Goal: Transaction & Acquisition: Purchase product/service

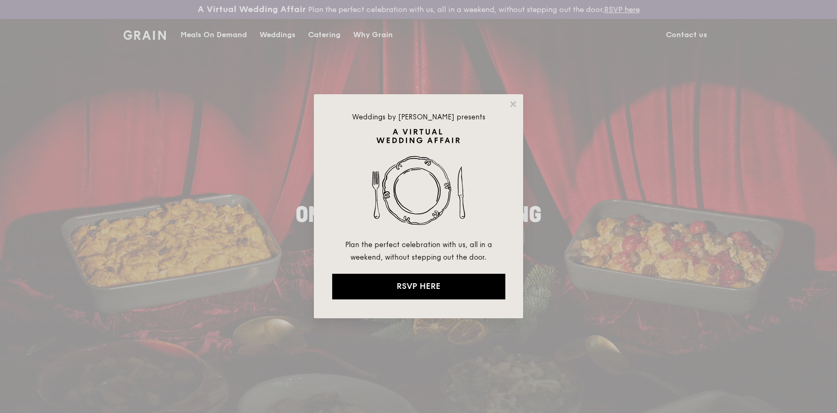
click at [507, 101] on div "Weddings by Grain presents Plan the perfect celebration with us, all in a weeke…" at bounding box center [418, 206] width 209 height 224
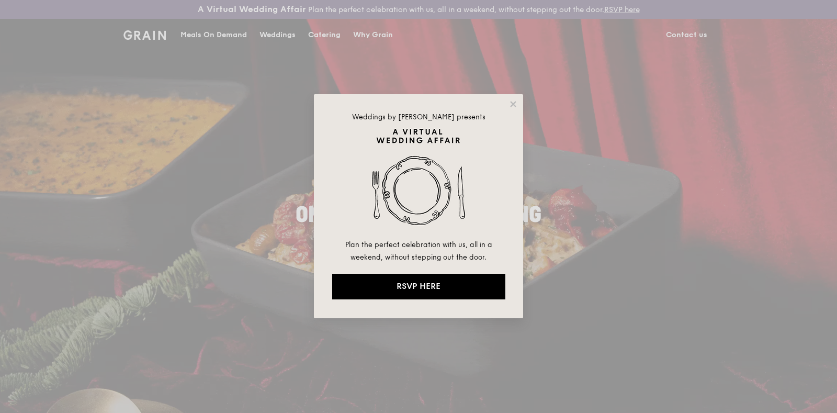
click at [524, 108] on div "Weddings by Grain presents Plan the perfect celebration with us, all in a weeke…" at bounding box center [418, 206] width 837 height 413
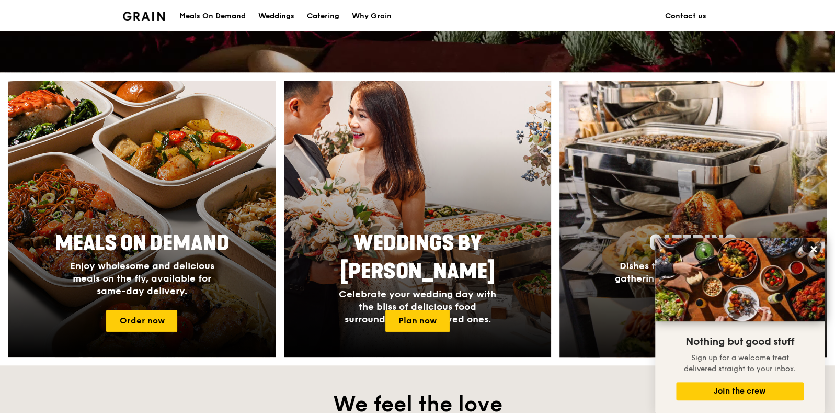
scroll to position [392, 0]
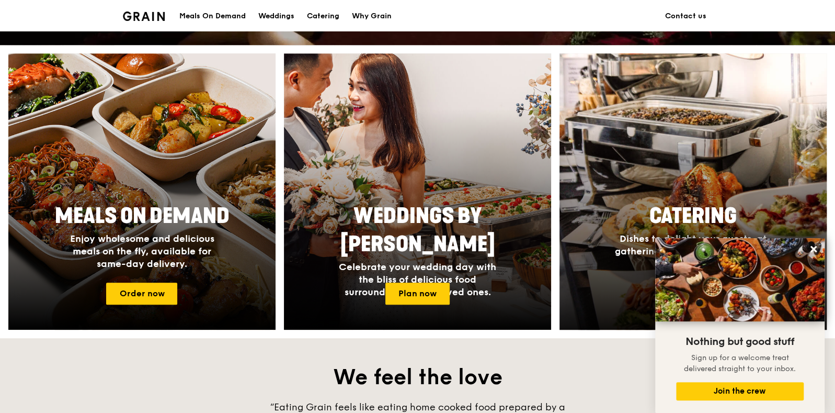
click at [691, 182] on div at bounding box center [693, 192] width 294 height 304
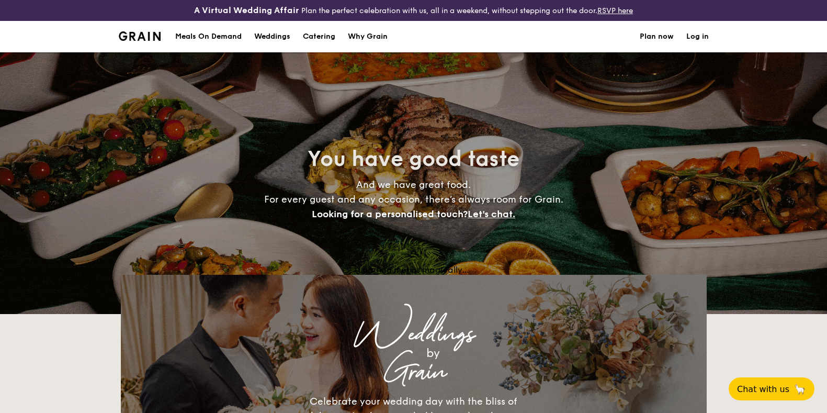
select select
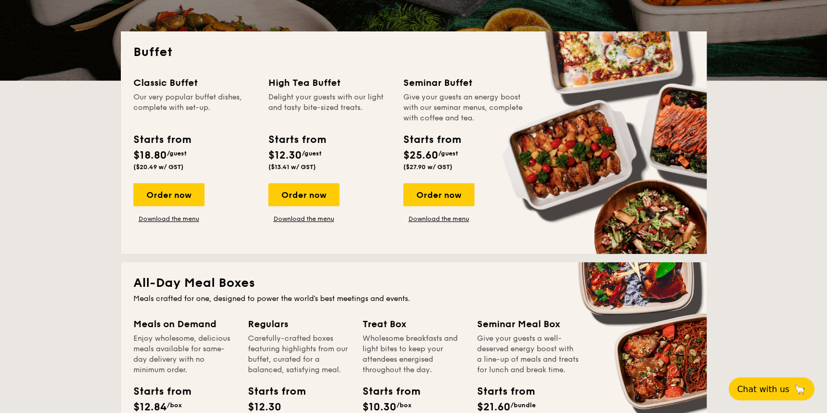
scroll to position [217, 0]
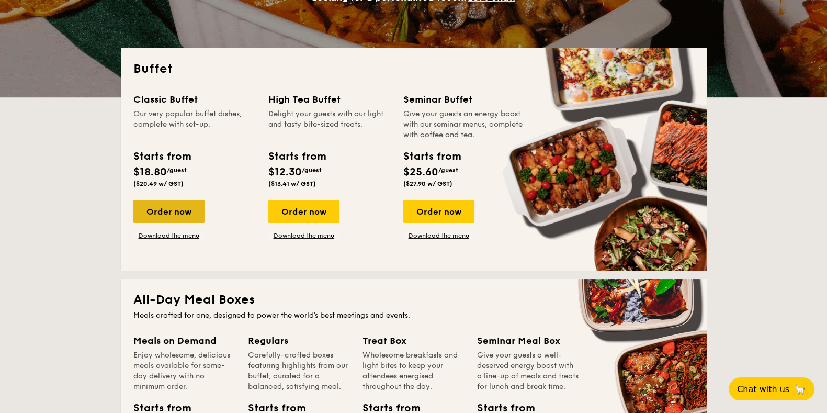
click at [156, 207] on div "Order now" at bounding box center [168, 211] width 71 height 23
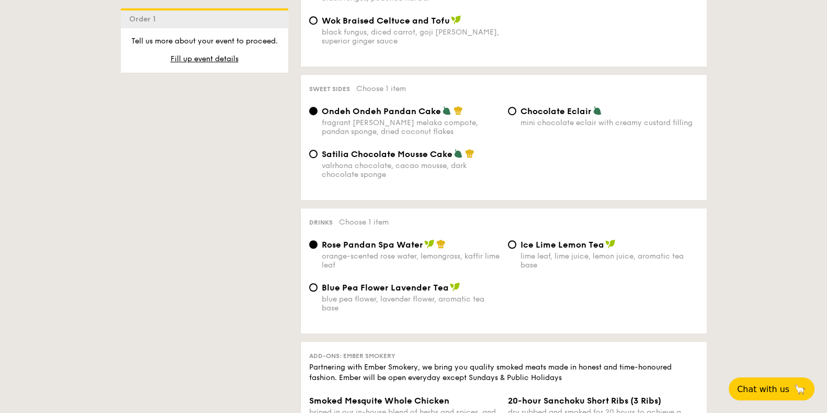
scroll to position [915, 0]
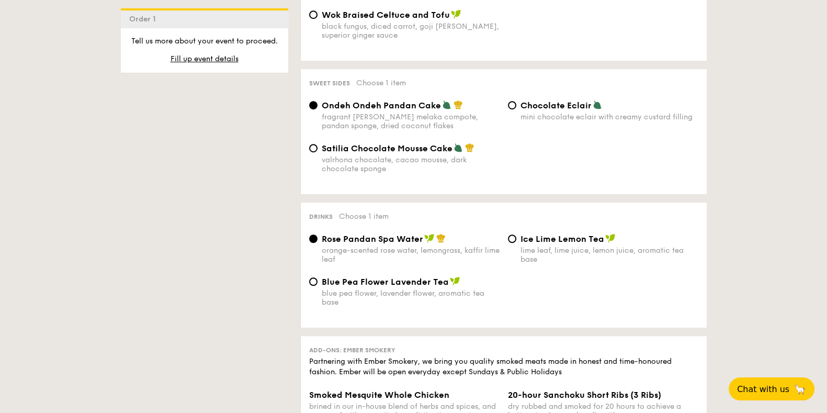
select select
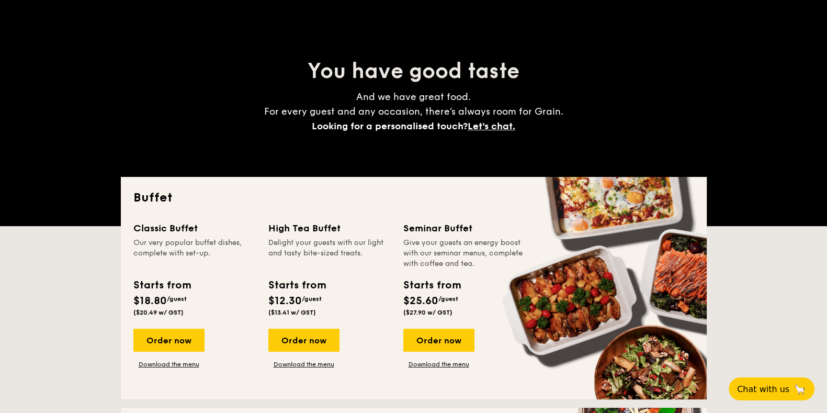
scroll to position [107, 0]
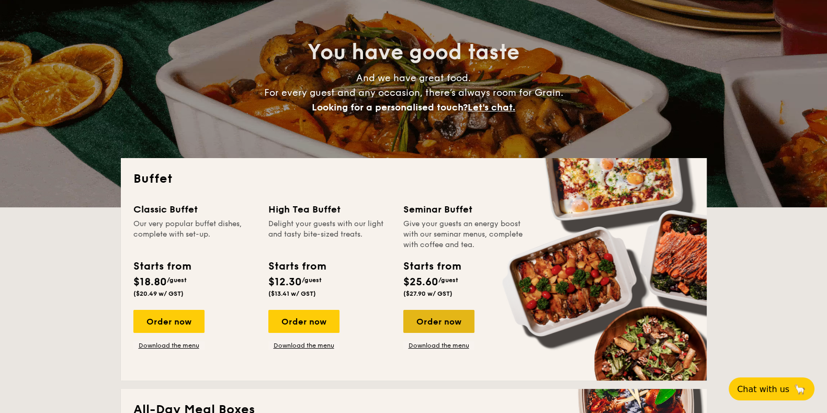
click at [427, 323] on div "Order now" at bounding box center [438, 321] width 71 height 23
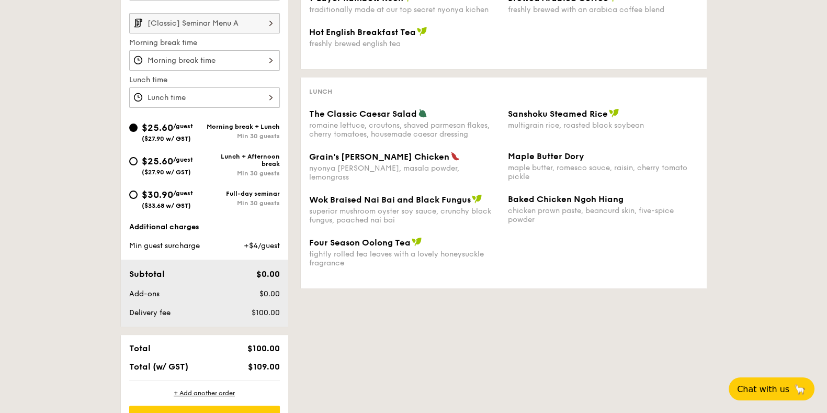
scroll to position [261, 0]
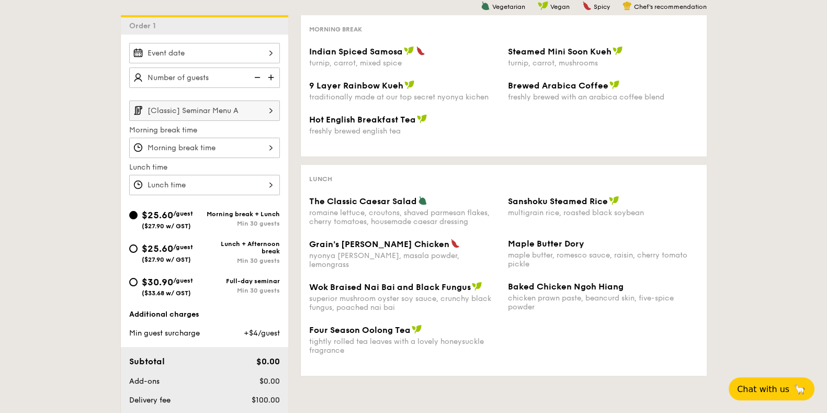
select select
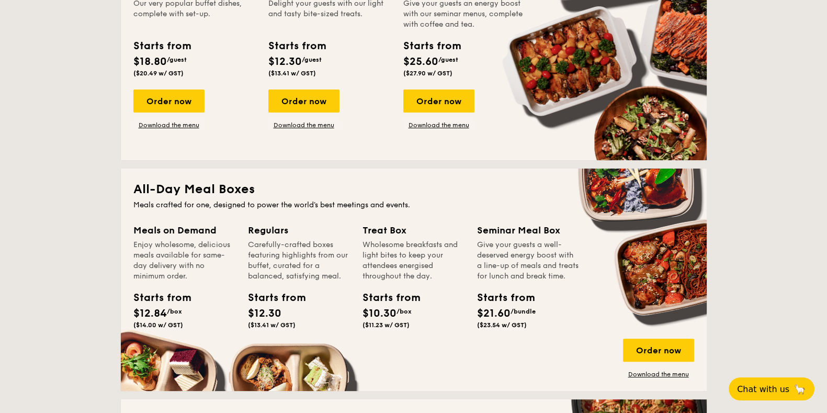
scroll to position [392, 0]
